Goal: Task Accomplishment & Management: Use online tool/utility

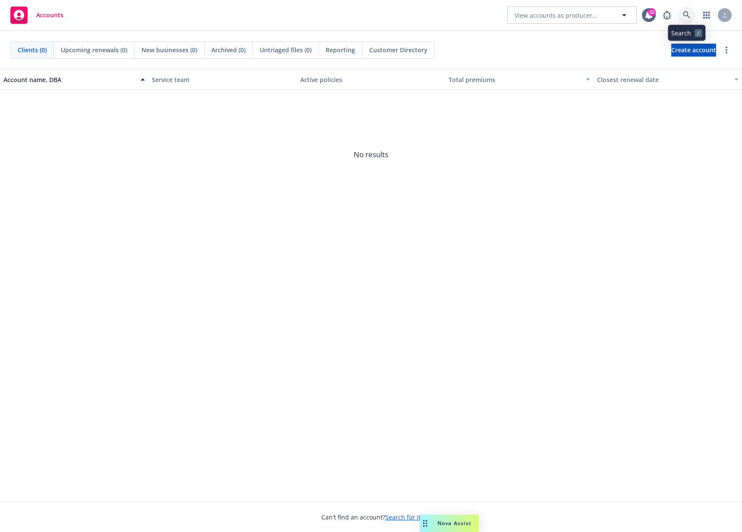
click at [691, 14] on icon at bounding box center [687, 15] width 8 height 8
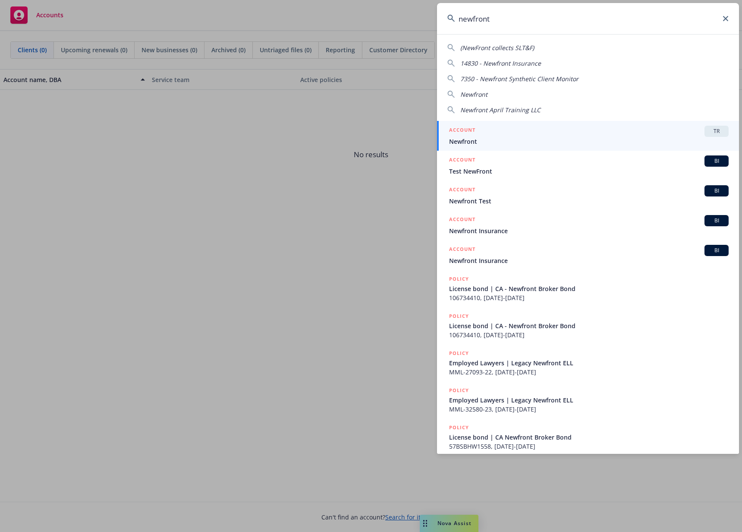
type input "newfront"
click at [533, 134] on div "ACCOUNT TR" at bounding box center [589, 131] width 280 height 11
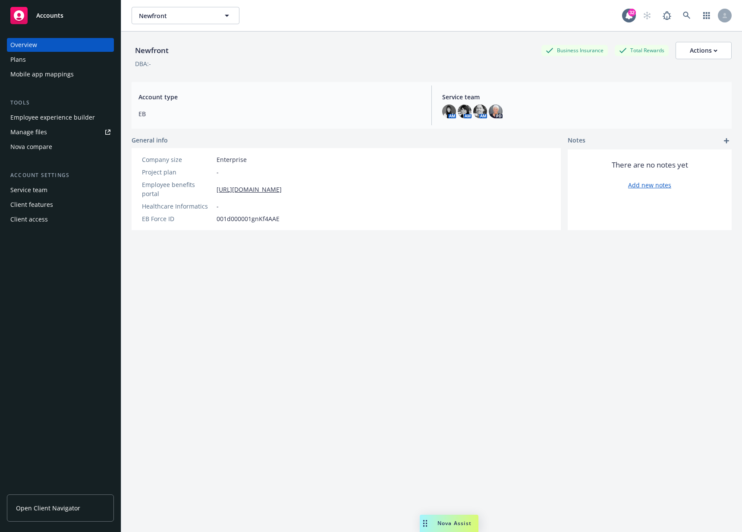
click at [53, 120] on div "Employee experience builder" at bounding box center [52, 118] width 85 height 14
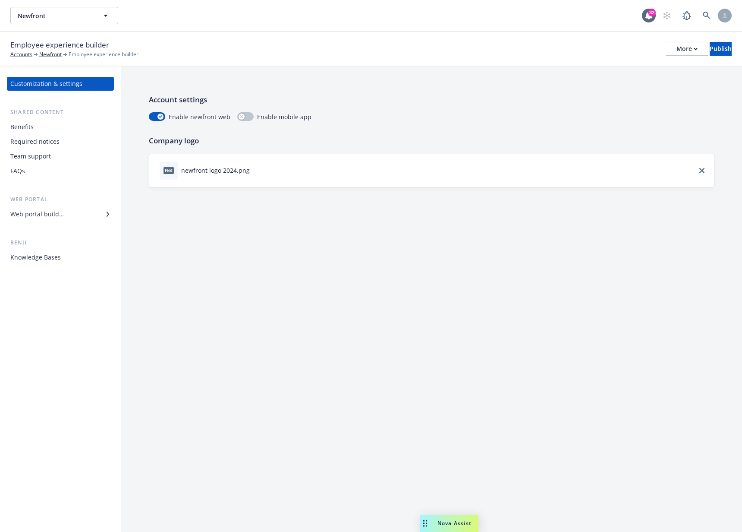
click at [69, 208] on div "Web portal builder" at bounding box center [60, 214] width 100 height 14
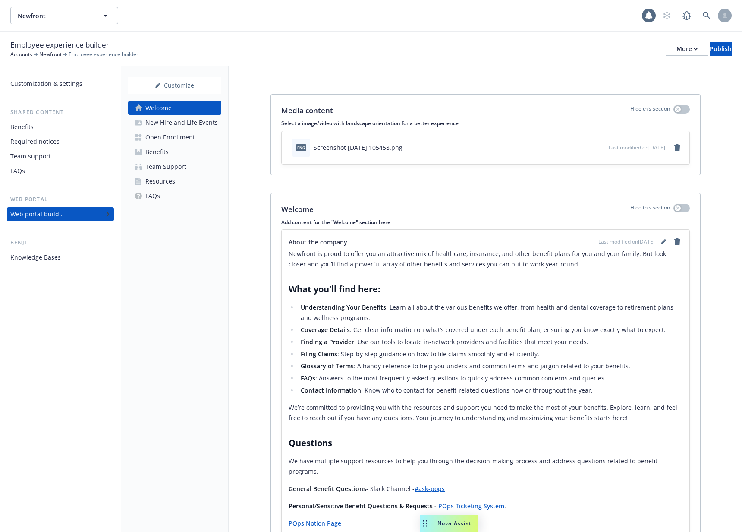
click at [174, 132] on div "Open Enrollment" at bounding box center [170, 137] width 50 height 14
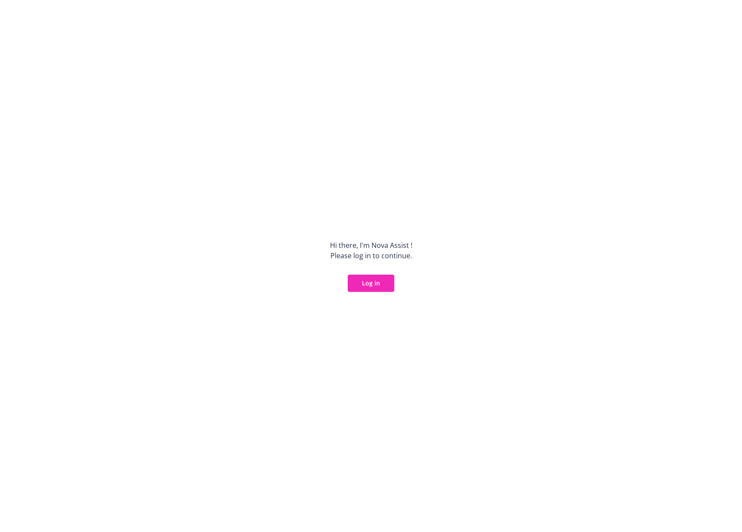
click at [388, 300] on div "Hi there, I ' m Nova Assist ! Please log in to continue. Log in" at bounding box center [371, 266] width 742 height 532
click at [382, 283] on button "Log in" at bounding box center [371, 283] width 47 height 17
